Goal: Information Seeking & Learning: Compare options

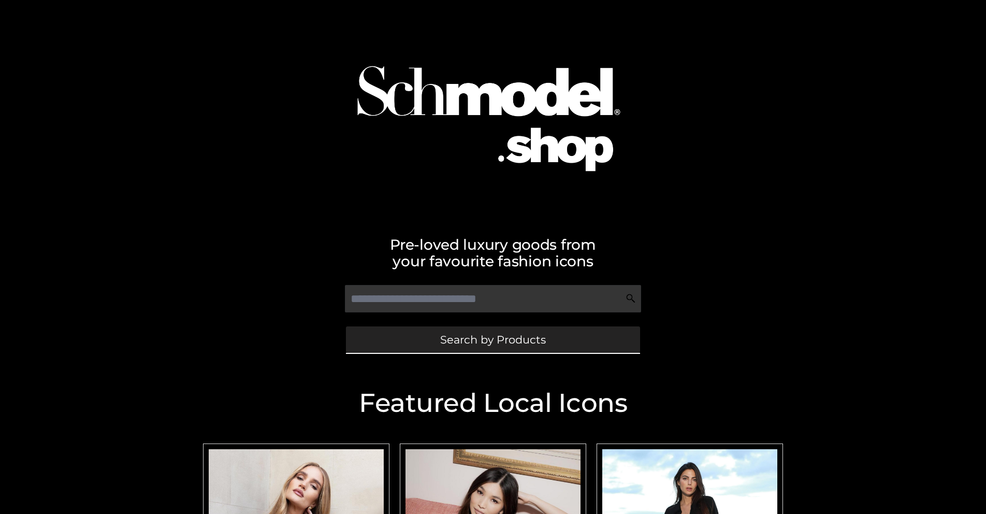
click at [493, 339] on span "Search by Products" at bounding box center [493, 339] width 106 height 11
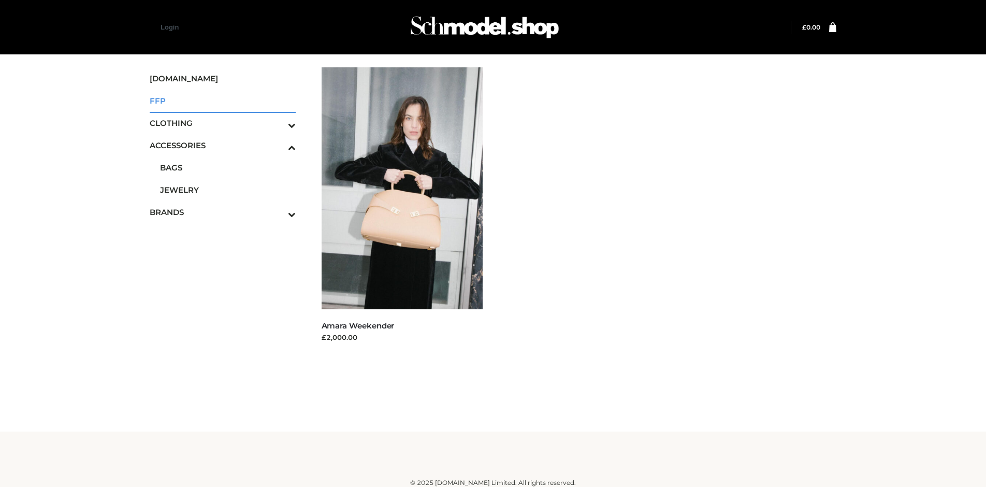
click at [222, 100] on span "FFP" at bounding box center [223, 101] width 146 height 12
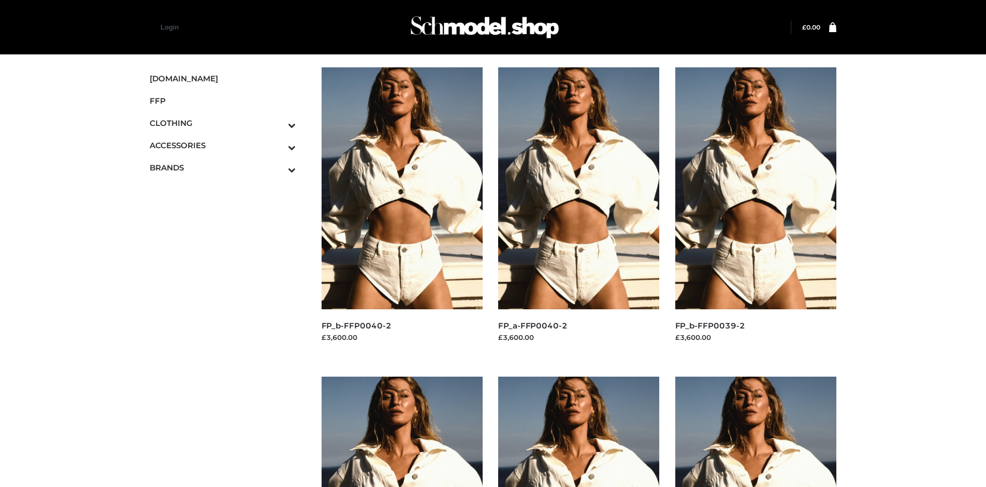
scroll to position [488, 0]
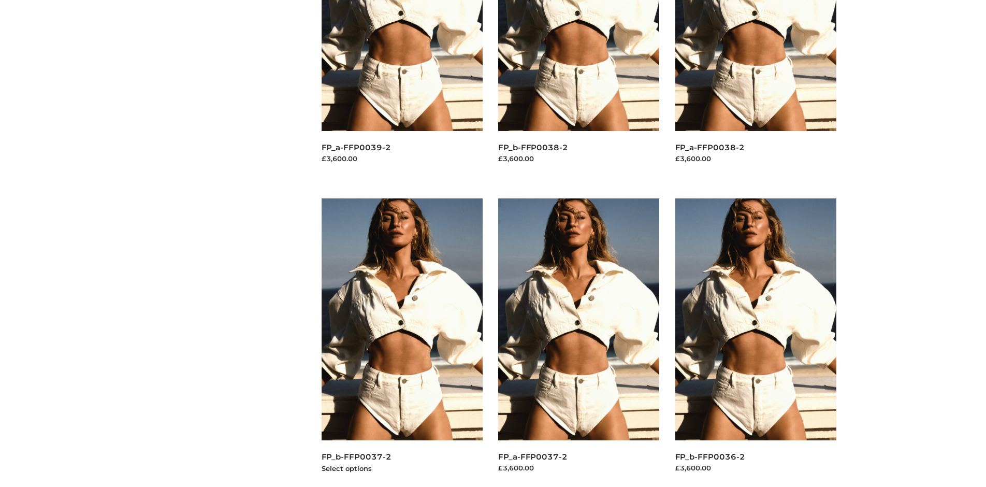
click at [402, 342] on img at bounding box center [403, 319] width 162 height 242
click at [756, 342] on img at bounding box center [756, 319] width 162 height 242
click at [579, 342] on img at bounding box center [579, 319] width 162 height 242
click at [756, 342] on img at bounding box center [756, 319] width 162 height 242
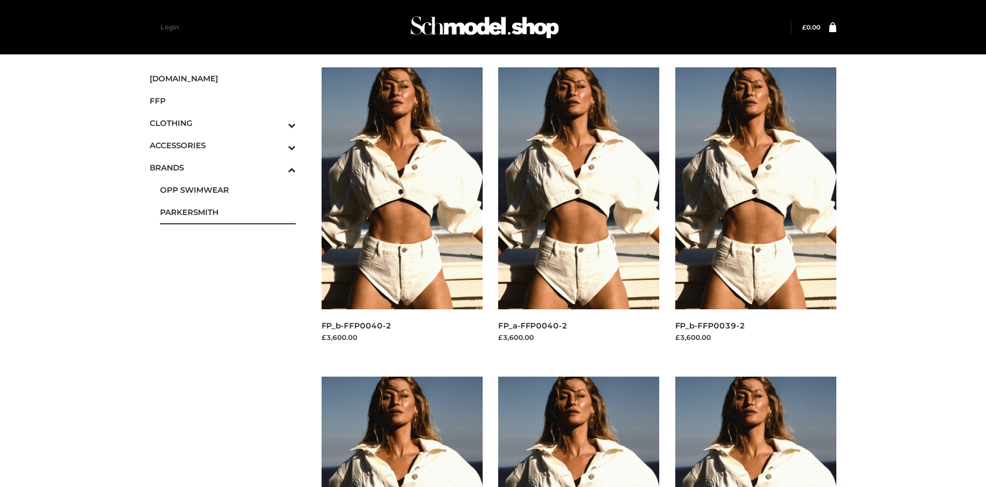
click at [227, 212] on span "PARKERSMITH" at bounding box center [228, 212] width 136 height 12
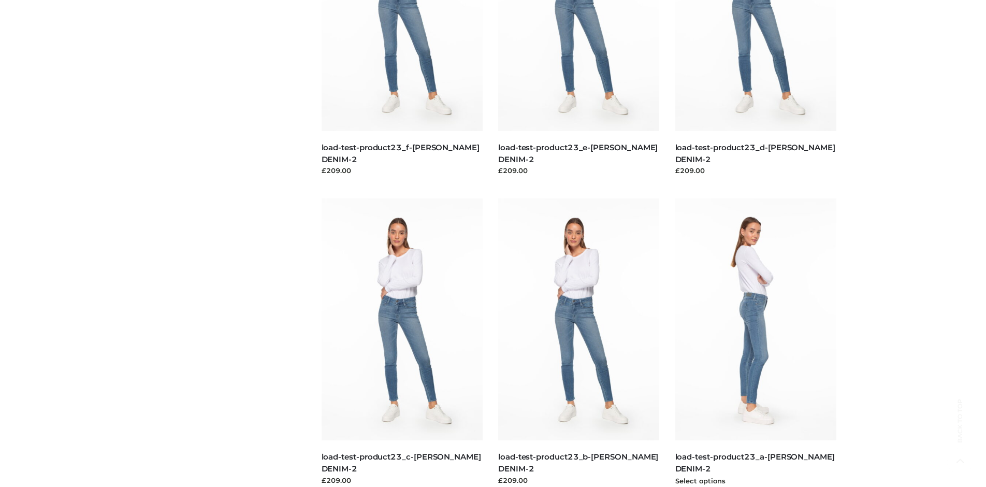
click at [756, 342] on img at bounding box center [756, 319] width 162 height 242
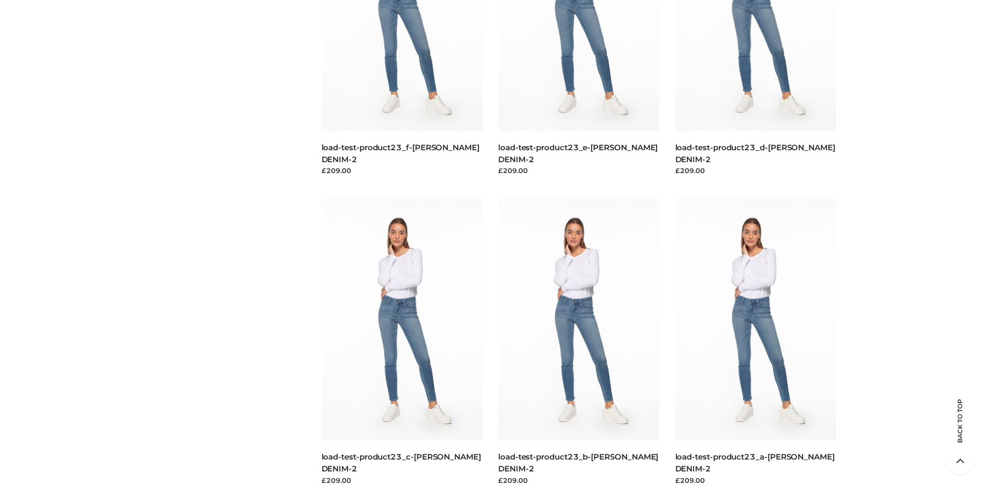
scroll to position [0, 0]
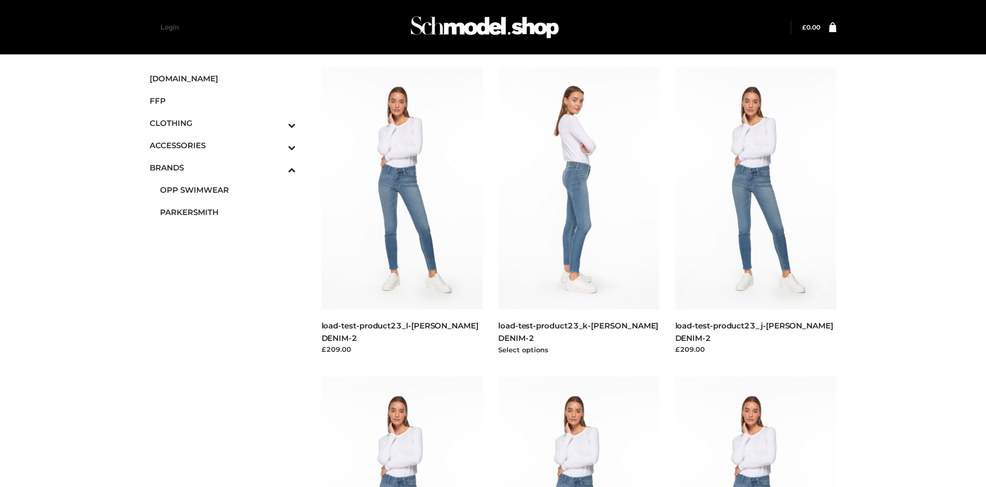
click at [579, 211] on img at bounding box center [579, 188] width 162 height 242
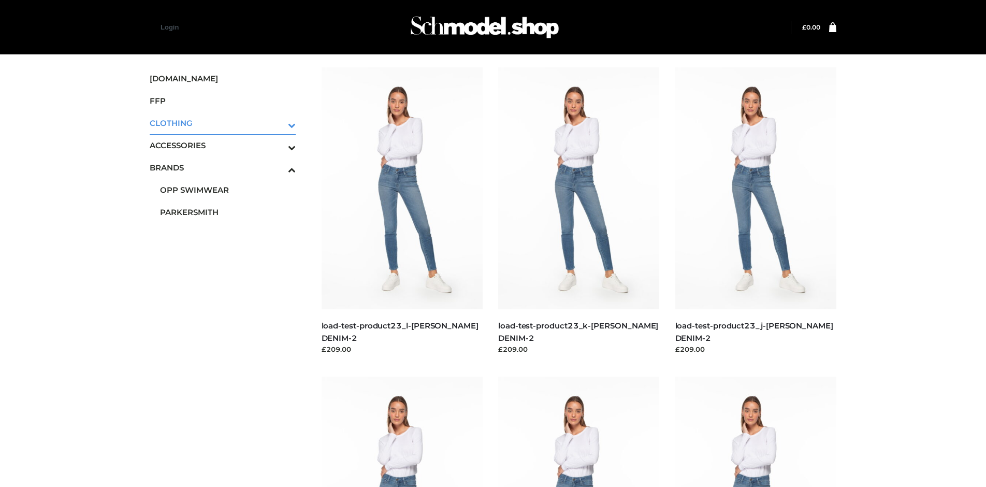
click at [277, 123] on icon "Toggle Submenu" at bounding box center [238, 125] width 116 height 12
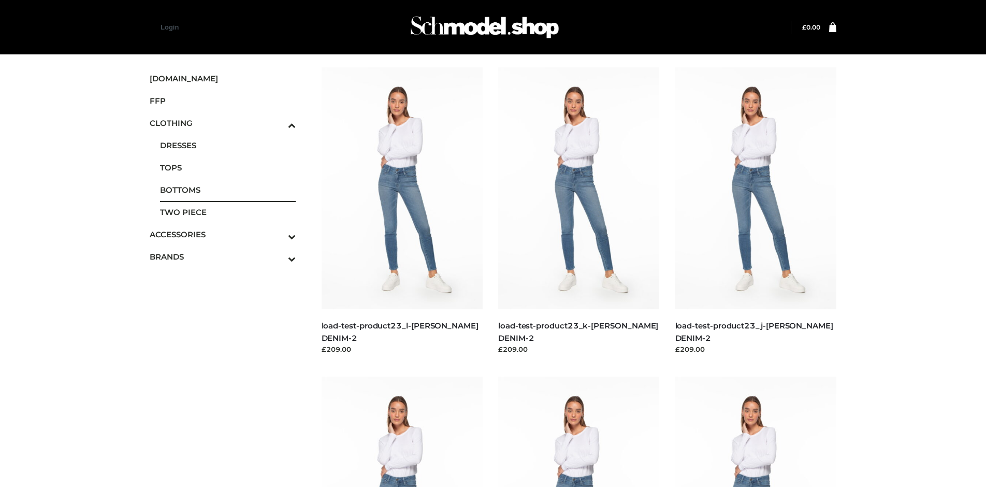
click at [227, 190] on span "BOTTOMS" at bounding box center [228, 190] width 136 height 12
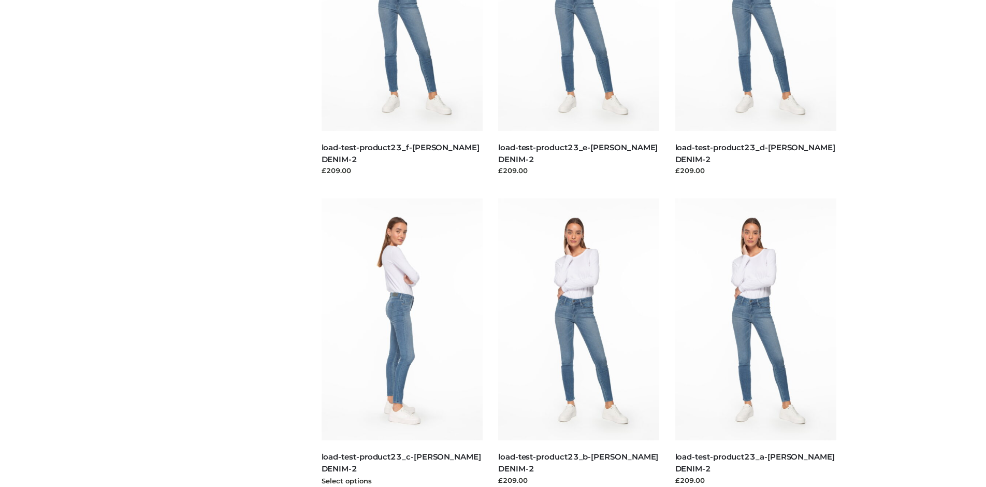
click at [402, 342] on img at bounding box center [403, 319] width 162 height 242
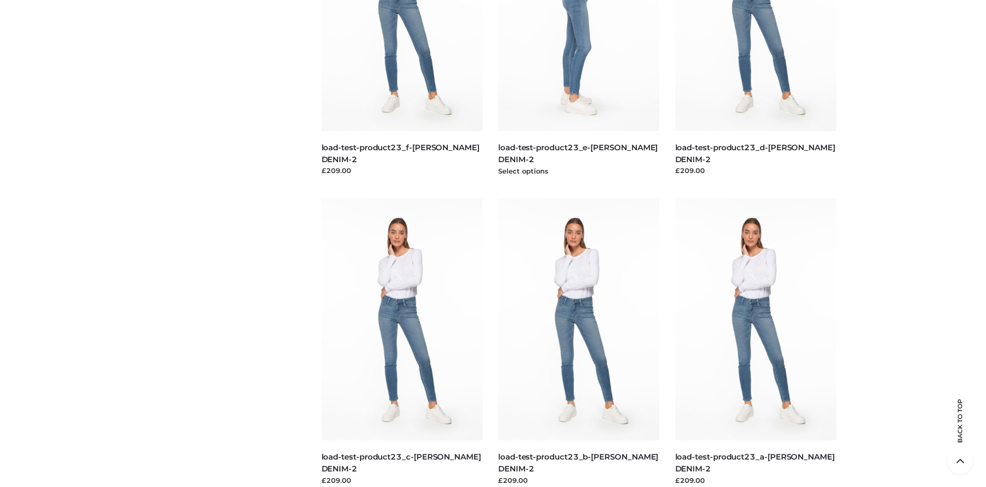
scroll to position [488, 0]
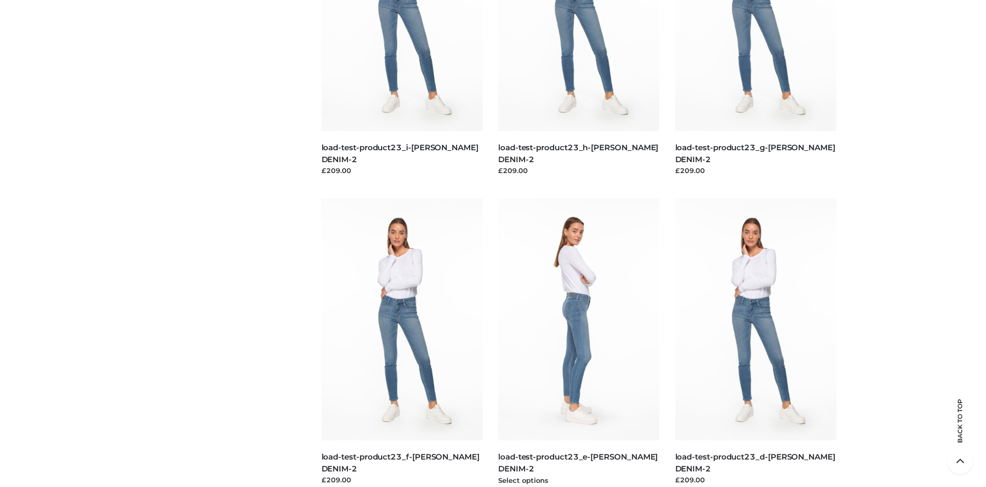
click at [579, 342] on img at bounding box center [579, 319] width 162 height 242
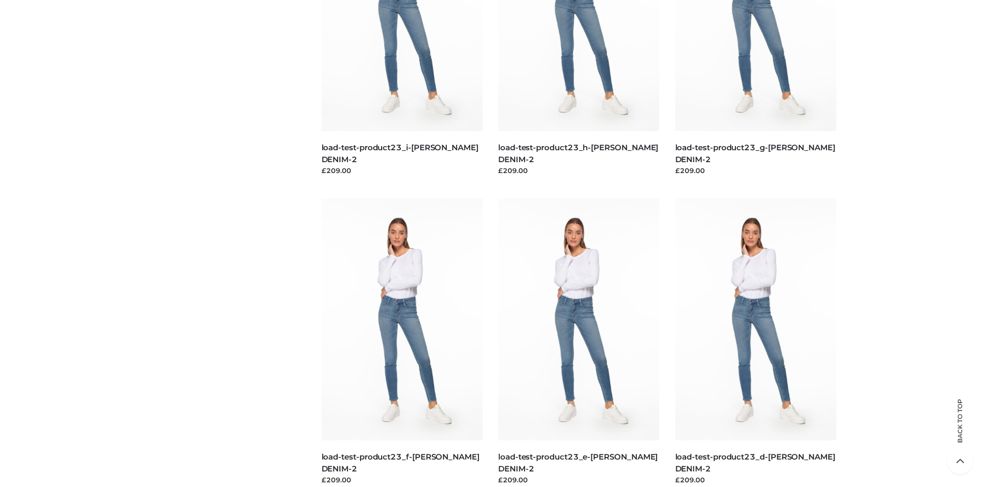
scroll to position [0, 0]
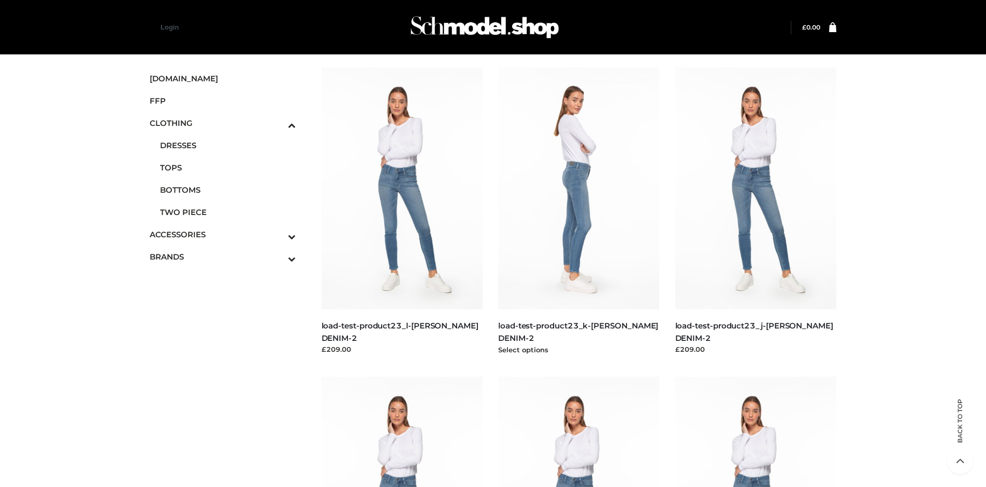
click at [579, 211] on img at bounding box center [579, 188] width 162 height 242
